Goal: Transaction & Acquisition: Purchase product/service

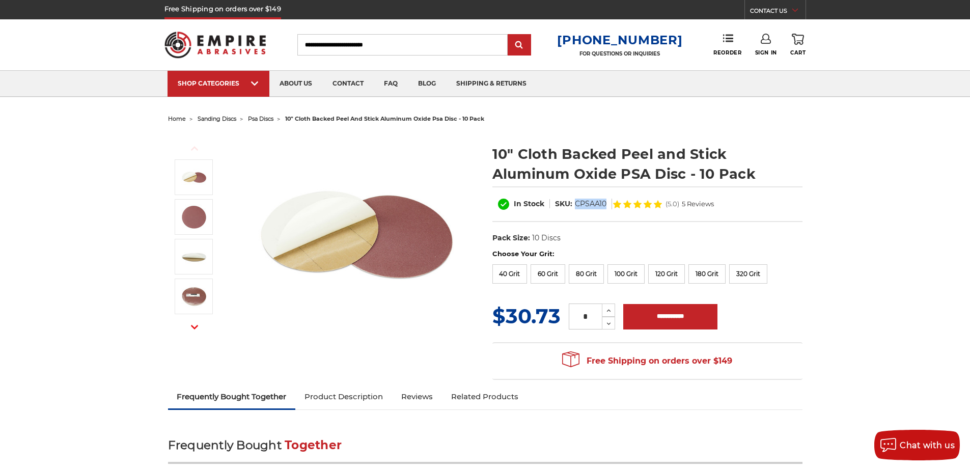
drag, startPoint x: 574, startPoint y: 204, endPoint x: 606, endPoint y: 204, distance: 32.1
click at [606, 204] on dl "SKU: CPSAA10" at bounding box center [581, 204] width 62 height 11
copy dd "CPSAA10"
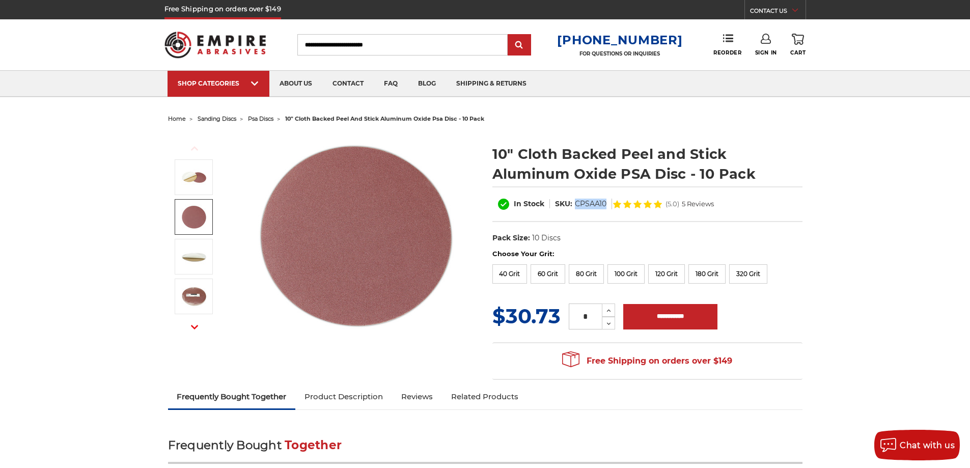
click at [196, 228] on img at bounding box center [193, 216] width 25 height 25
